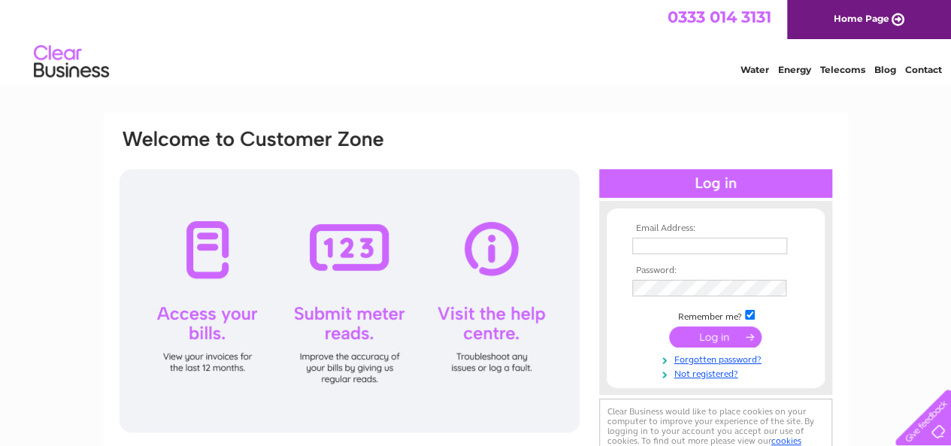
type input "[EMAIL_ADDRESS][DOMAIN_NAME]"
click at [703, 334] on input "submit" at bounding box center [715, 336] width 92 height 21
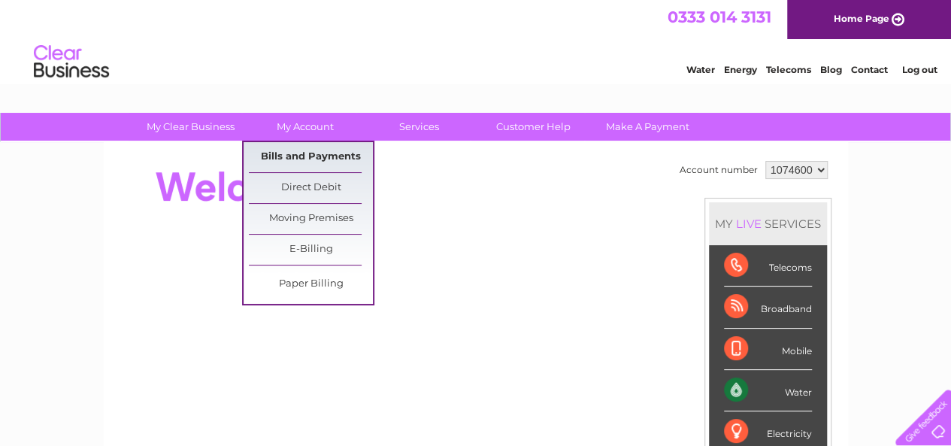
click at [307, 152] on link "Bills and Payments" at bounding box center [311, 157] width 124 height 30
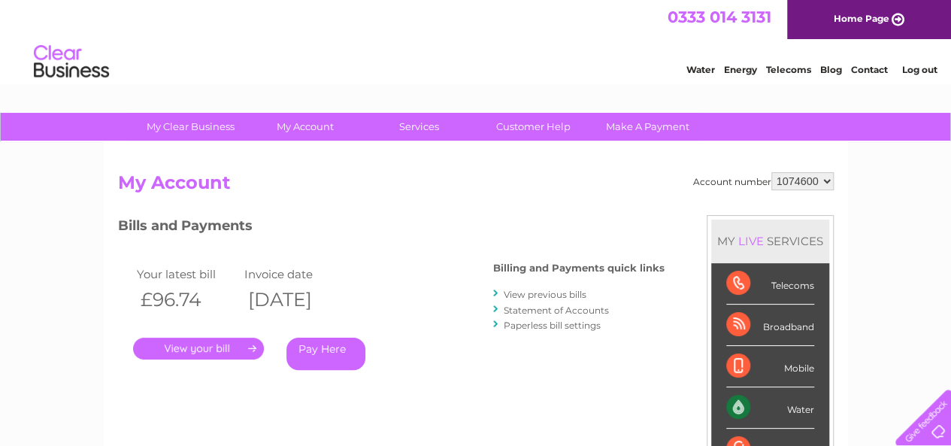
click at [213, 349] on link "." at bounding box center [198, 348] width 131 height 22
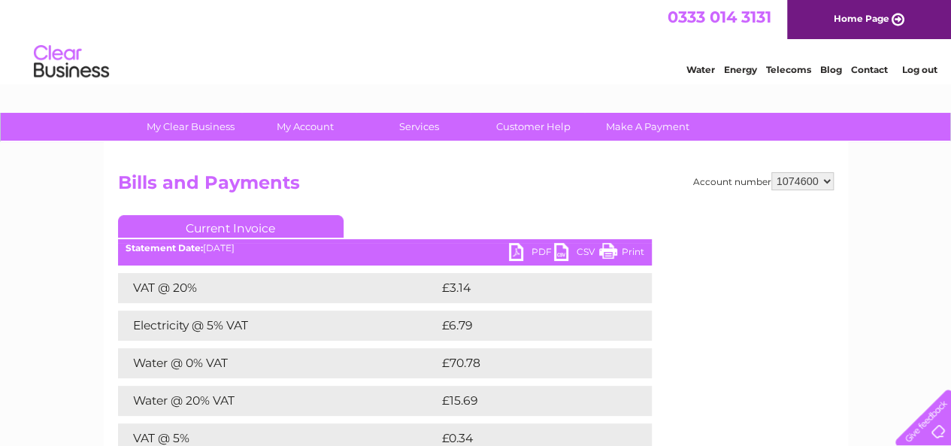
click at [510, 252] on link "PDF" at bounding box center [531, 254] width 45 height 22
